Goal: Task Accomplishment & Management: Manage account settings

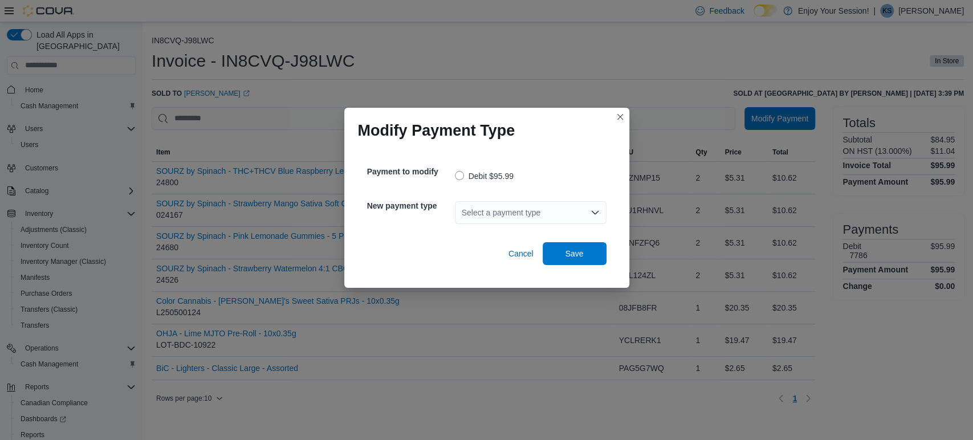
click at [538, 213] on div "Select a payment type" at bounding box center [531, 212] width 152 height 23
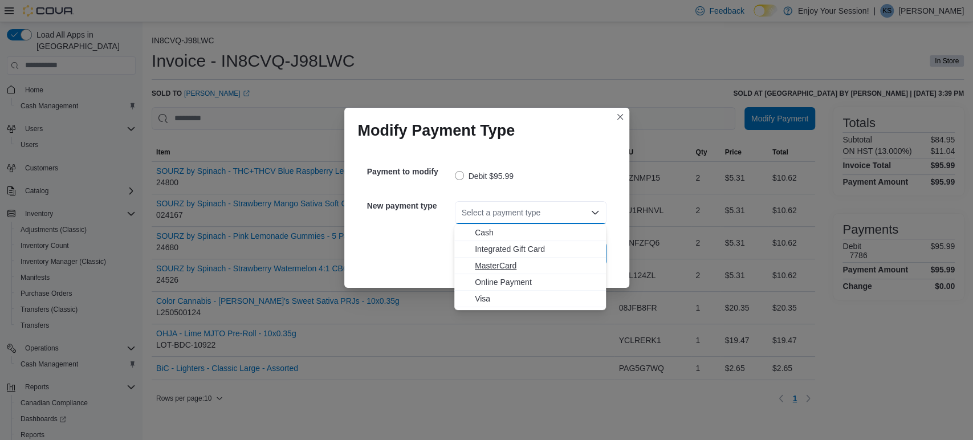
click at [517, 262] on span "MasterCard" at bounding box center [537, 265] width 124 height 11
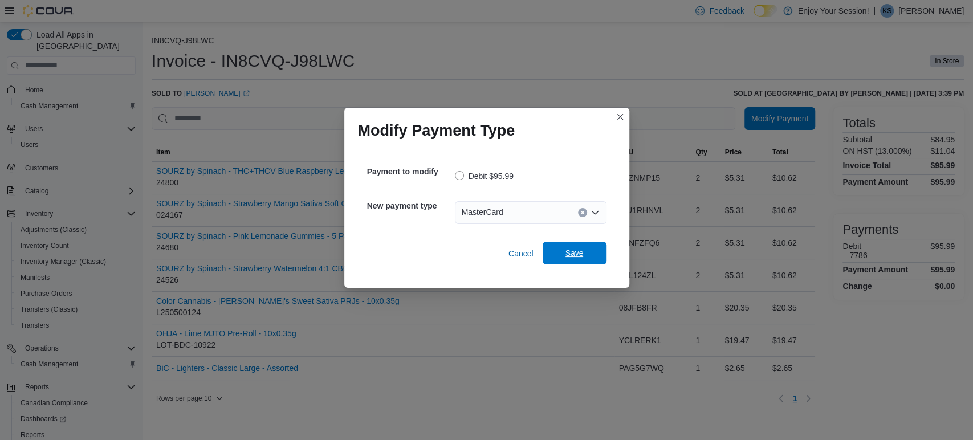
click at [570, 255] on span "Save" at bounding box center [574, 252] width 18 height 11
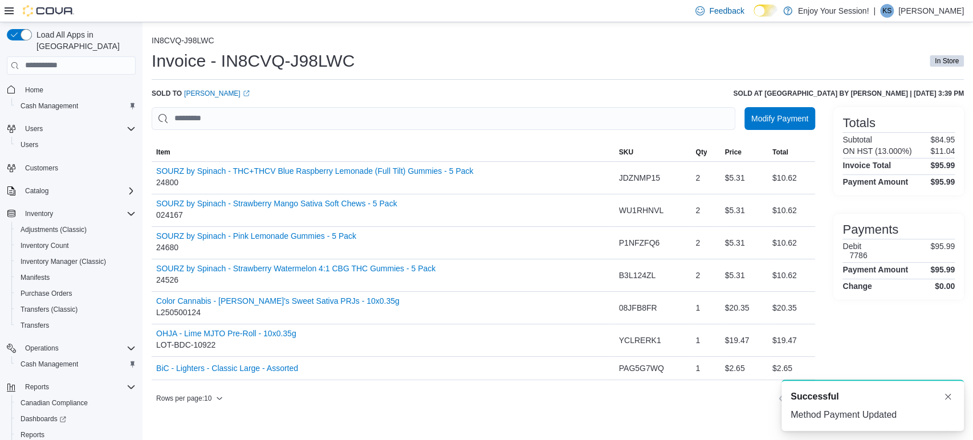
click at [615, 83] on div "IN8CVQ-J98LWC Invoice - IN8CVQ-J98LWC In Store Sold to [PERSON_NAME] (opens in …" at bounding box center [558, 222] width 812 height 372
